Goal: Information Seeking & Learning: Compare options

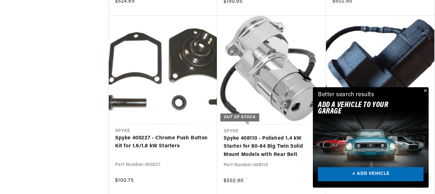
scroll to position [0, 192]
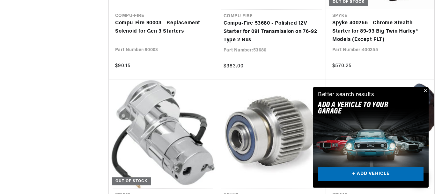
click at [425, 88] on button "Close" at bounding box center [425, 91] width 8 height 8
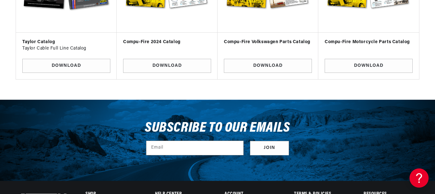
scroll to position [0, 102]
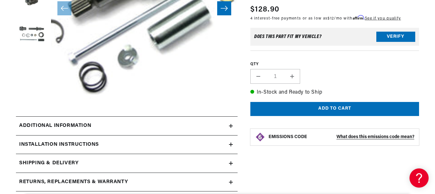
scroll to position [183, 0]
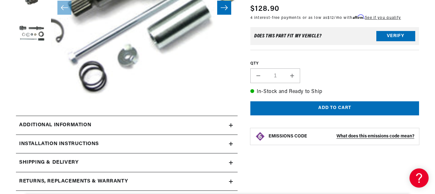
click at [228, 126] on div "Additional information" at bounding box center [122, 125] width 213 height 8
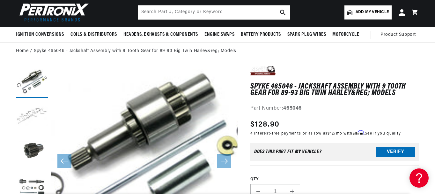
scroll to position [0, 0]
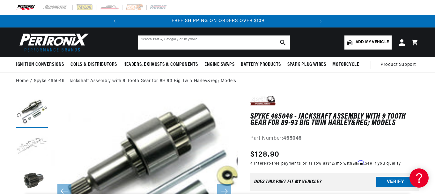
click at [218, 44] on input "text" at bounding box center [214, 42] width 152 height 14
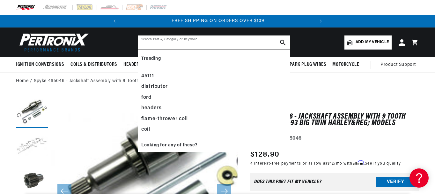
click at [218, 44] on input "text" at bounding box center [214, 42] width 152 height 14
paste input "465047"
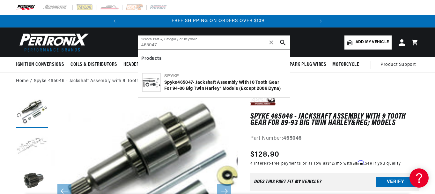
type input "465047"
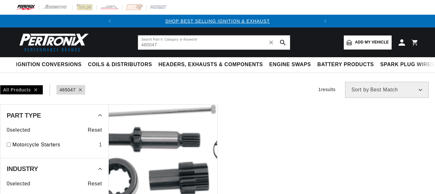
type input "465047"
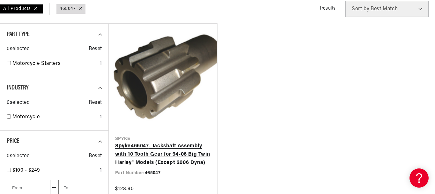
click at [171, 164] on link "Spyke 465047 - Jackshaft Assembly with 10 Tooth Gear for 94-06 Big Twin Harley®…" at bounding box center [163, 154] width 96 height 25
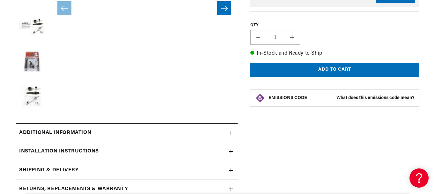
scroll to position [259, 0]
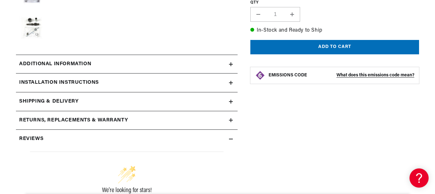
click at [231, 59] on summary "Additional information" at bounding box center [127, 64] width 222 height 19
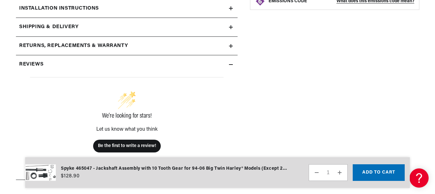
scroll to position [356, 0]
